Goal: Transaction & Acquisition: Purchase product/service

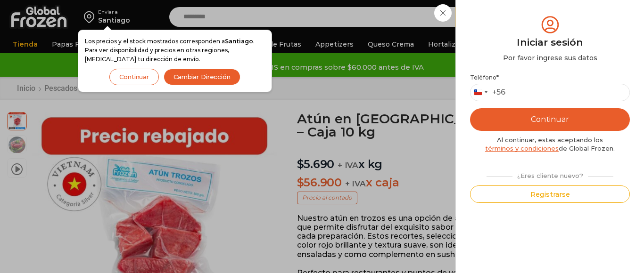
drag, startPoint x: 0, startPoint y: 0, endPoint x: 574, endPoint y: 65, distance: 578.0
click at [574, 26] on div "Iniciar sesión Mi cuenta Login Register Iniciar sesión Por favor ingrese sus da…" at bounding box center [548, 17] width 57 height 19
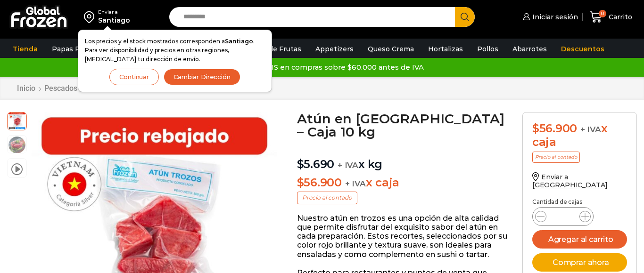
click at [544, 93] on div "Inicio Pescados y Mariscos Atún" at bounding box center [321, 88] width 625 height 9
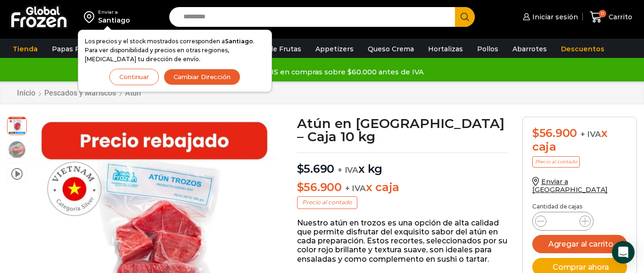
scroll to position [0, 0]
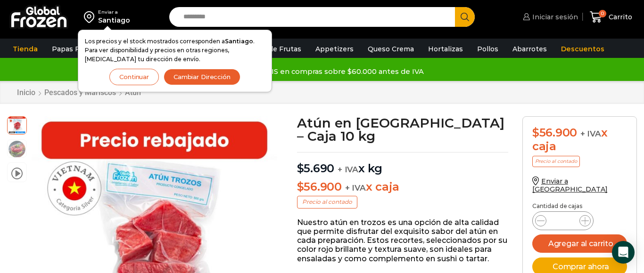
click at [560, 22] on link "Iniciar sesión" at bounding box center [548, 17] width 57 height 19
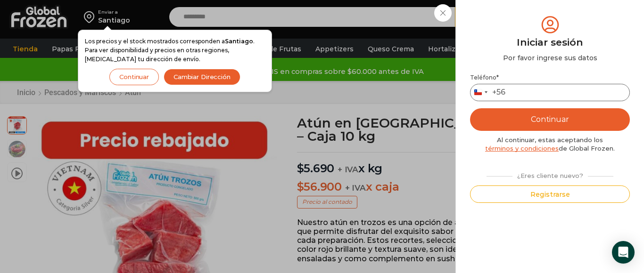
click at [536, 92] on input "Teléfono *" at bounding box center [550, 92] width 160 height 17
type input "*********"
click at [577, 118] on button "Continuar" at bounding box center [550, 119] width 160 height 23
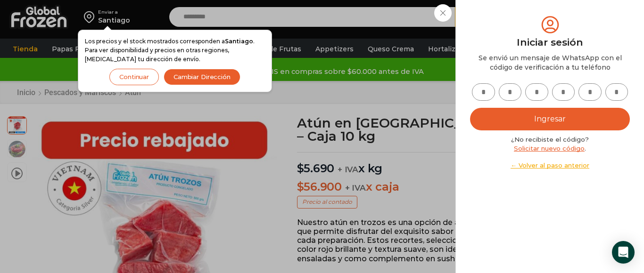
click at [489, 92] on input "text" at bounding box center [483, 91] width 23 height 17
type input "*"
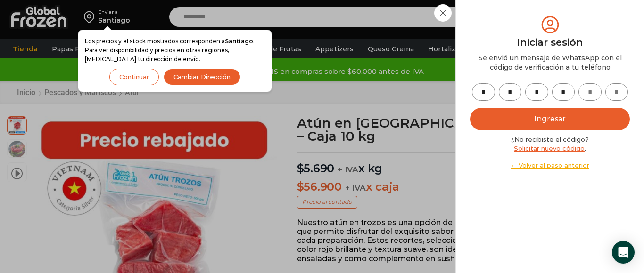
type input "*"
click at [569, 115] on button "Ingresar" at bounding box center [550, 119] width 160 height 23
click at [547, 123] on button "Ingresar" at bounding box center [550, 119] width 160 height 23
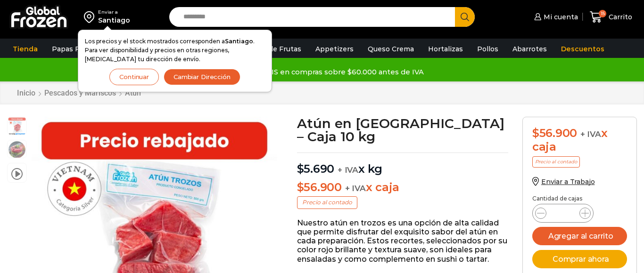
scroll to position [0, 0]
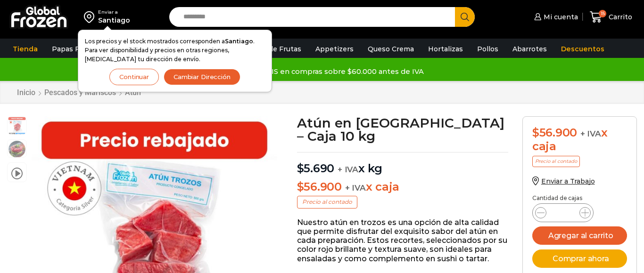
click at [155, 75] on button "Continuar" at bounding box center [133, 77] width 49 height 16
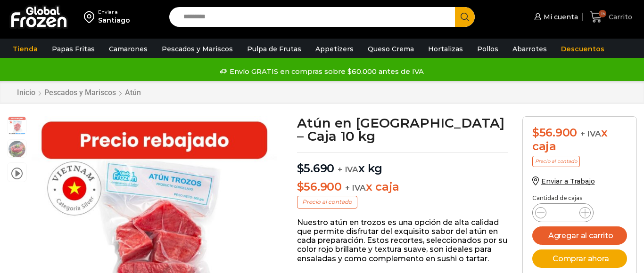
click at [594, 13] on icon at bounding box center [595, 17] width 13 height 13
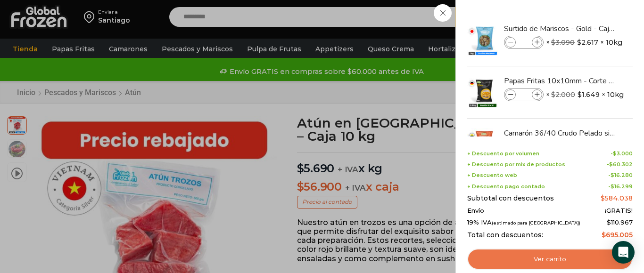
click at [541, 261] on link "Ver carrito" at bounding box center [549, 260] width 165 height 22
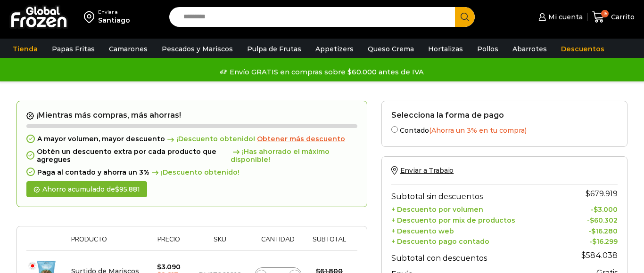
scroll to position [24, 0]
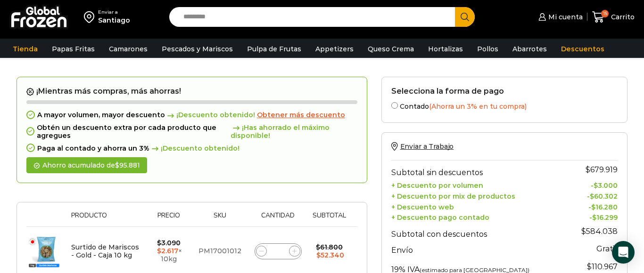
drag, startPoint x: 0, startPoint y: 0, endPoint x: 535, endPoint y: 256, distance: 593.0
click at [535, 257] on th "19% IVA (estimado para Chile)" at bounding box center [477, 266] width 173 height 19
drag, startPoint x: 535, startPoint y: 256, endPoint x: 521, endPoint y: 266, distance: 17.3
click at [521, 266] on tbody "Subtotal sin descuentos $ 679.919 + Descuento por volumen - $ 3.000 + Descuento…" at bounding box center [504, 228] width 227 height 134
copy tbody "Envío Gratis Gratis 19% IVA (estimado para Chile)"
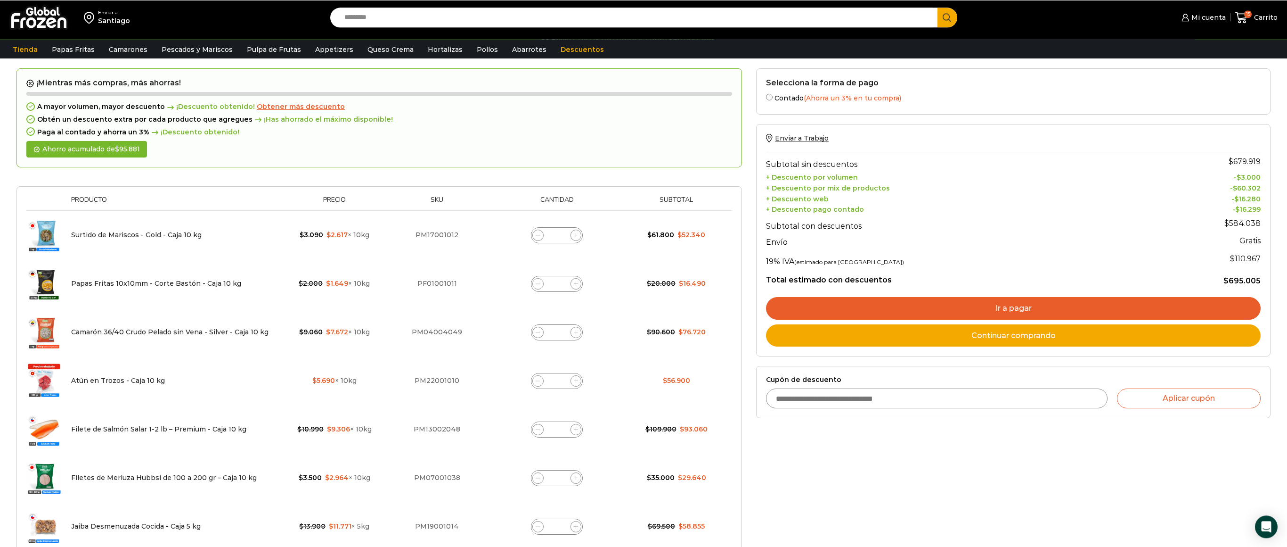
scroll to position [32, 0]
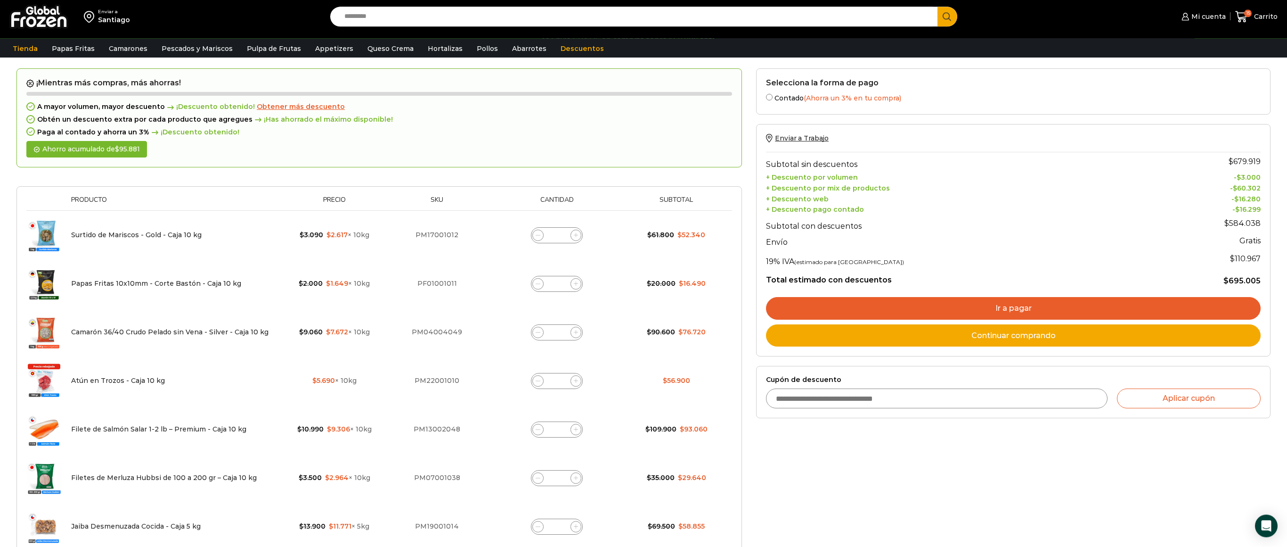
click at [257, 273] on td "Atún en Trozos - Caja 10 kg" at bounding box center [174, 381] width 217 height 49
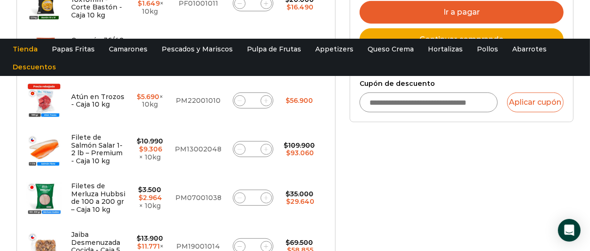
scroll to position [0, 0]
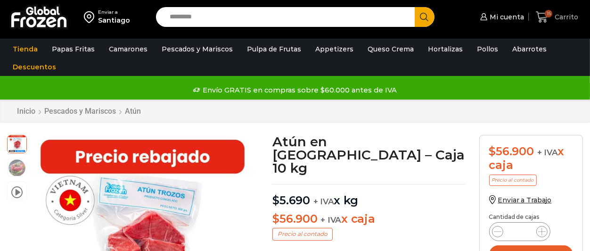
click at [541, 13] on icon at bounding box center [542, 16] width 12 height 11
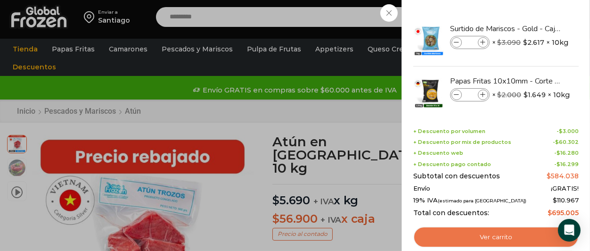
click at [481, 234] on link "Ver carrito" at bounding box center [495, 237] width 165 height 22
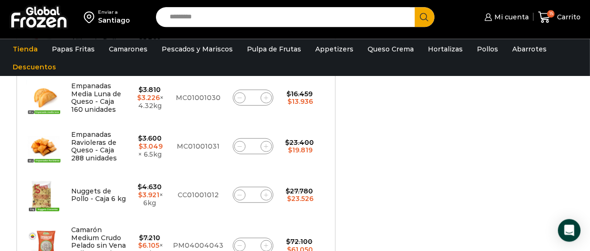
scroll to position [596, 0]
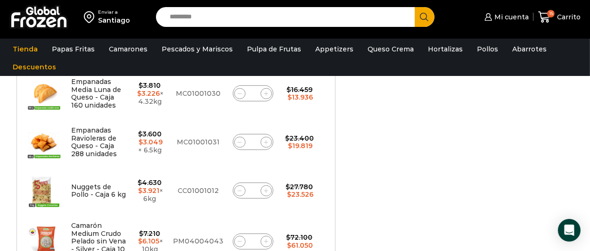
click at [267, 143] on icon at bounding box center [266, 142] width 4 height 4
type input "*"
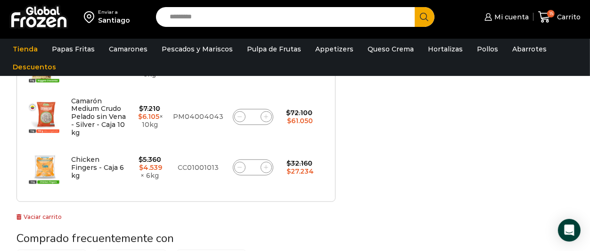
scroll to position [751, 0]
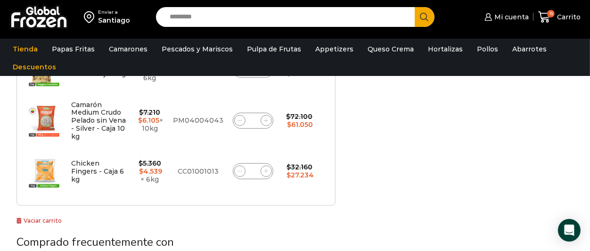
click at [240, 169] on icon at bounding box center [239, 171] width 4 height 4
type input "*"
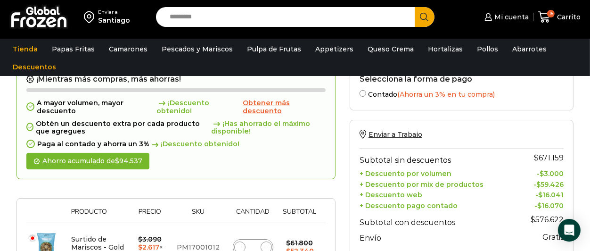
scroll to position [71, 0]
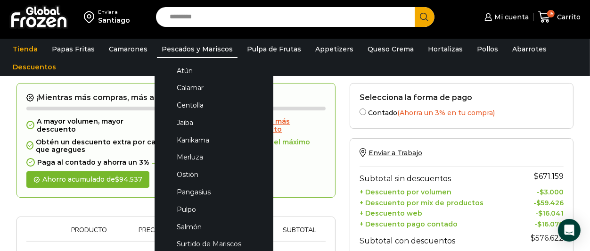
click at [180, 55] on link "Pescados y Mariscos" at bounding box center [197, 49] width 81 height 18
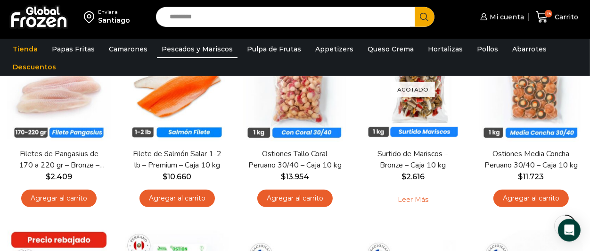
scroll to position [492, 0]
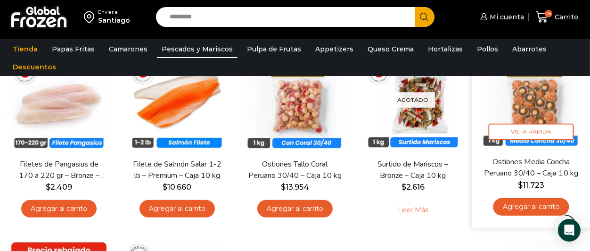
click at [514, 205] on link "Agregar al carrito" at bounding box center [531, 206] width 76 height 17
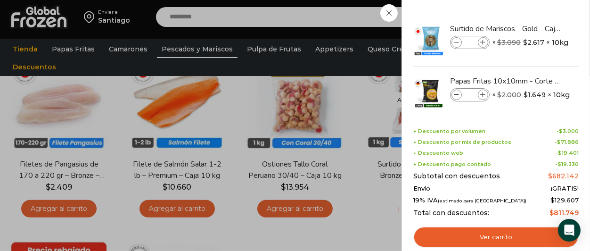
click at [533, 12] on div "16 [GEOGRAPHIC_DATA] 16 16 Shopping Cart *" at bounding box center [556, 17] width 47 height 22
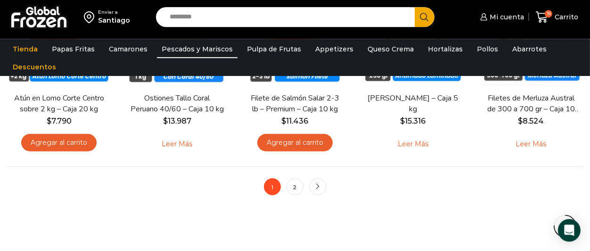
scroll to position [751, 0]
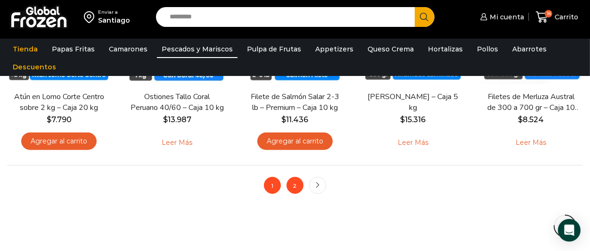
click at [291, 187] on link "2" at bounding box center [294, 185] width 17 height 17
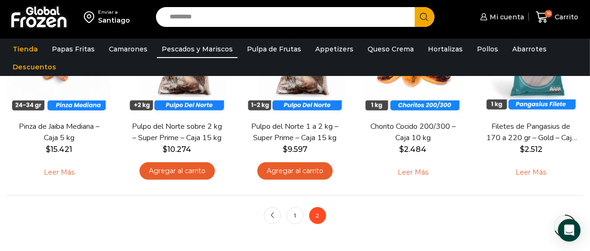
scroll to position [544, 0]
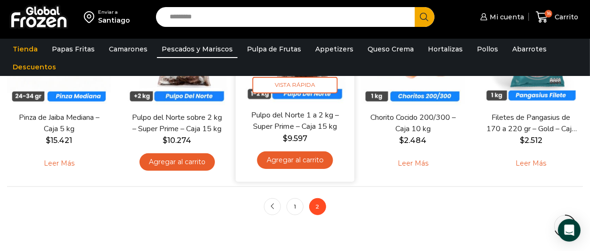
click at [303, 158] on link "Agregar al carrito" at bounding box center [295, 159] width 76 height 17
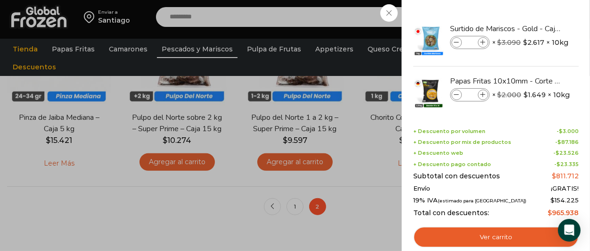
click at [533, 12] on div "17 [GEOGRAPHIC_DATA] 17 17 Shopping Cart *" at bounding box center [556, 17] width 47 height 22
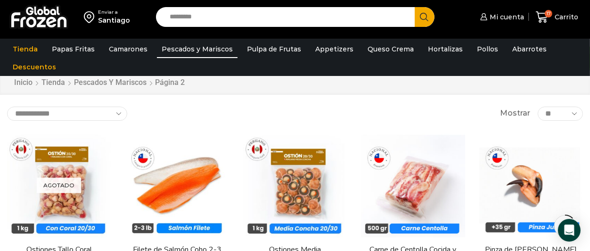
scroll to position [0, 0]
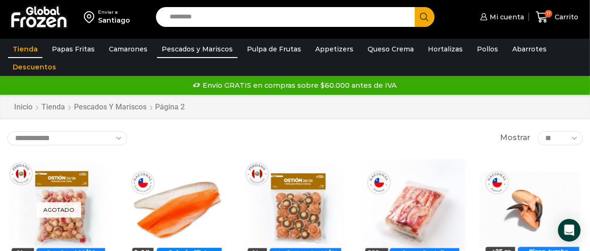
click at [22, 49] on link "Tienda" at bounding box center [25, 49] width 34 height 18
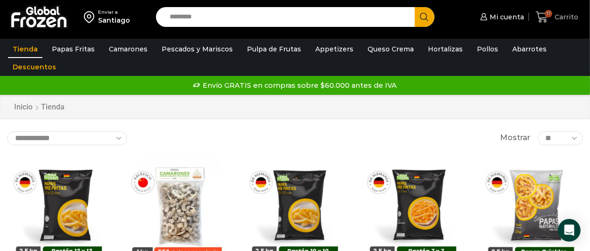
click at [550, 13] on span "17" at bounding box center [549, 14] width 8 height 8
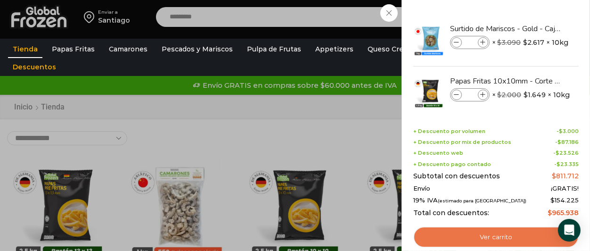
click at [488, 236] on link "Ver carrito" at bounding box center [495, 237] width 165 height 22
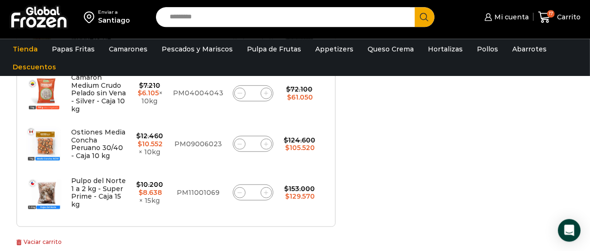
scroll to position [746, 0]
